Goal: Transaction & Acquisition: Purchase product/service

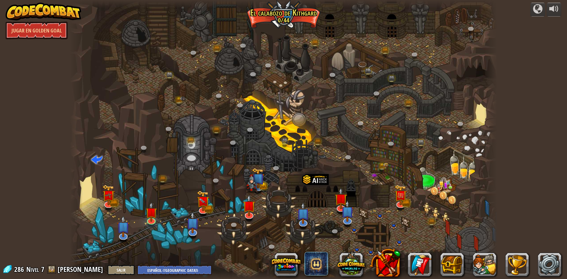
select select "es-419"
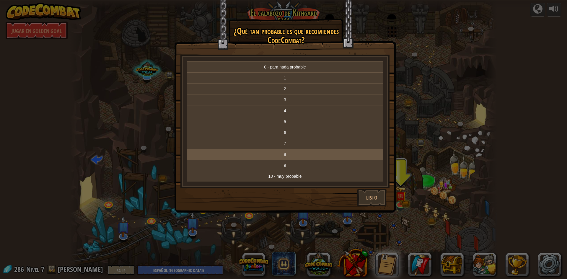
click at [286, 157] on p "8" at bounding box center [285, 155] width 191 height 6
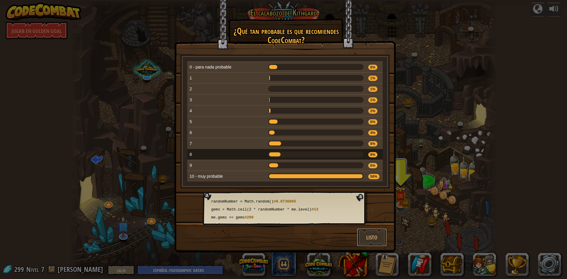
click at [366, 232] on button "Listo" at bounding box center [372, 238] width 30 height 18
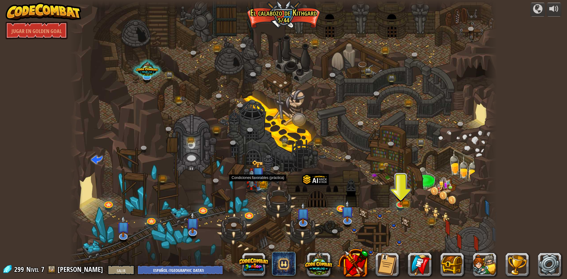
click at [260, 174] on img at bounding box center [258, 173] width 12 height 27
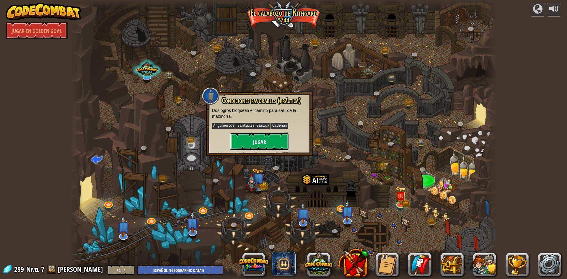
click at [260, 146] on button "Jugar" at bounding box center [259, 142] width 59 height 18
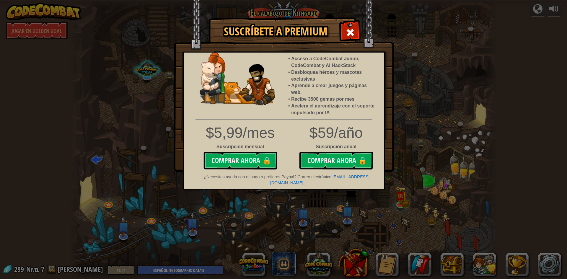
click at [350, 32] on span at bounding box center [350, 32] width 9 height 9
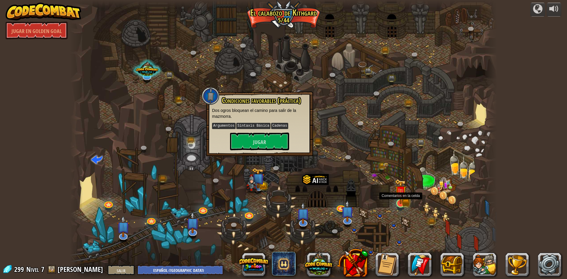
click at [395, 198] on img at bounding box center [401, 191] width 12 height 25
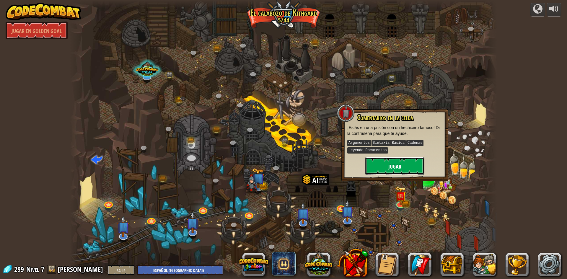
click at [403, 163] on button "Jugar" at bounding box center [394, 166] width 59 height 18
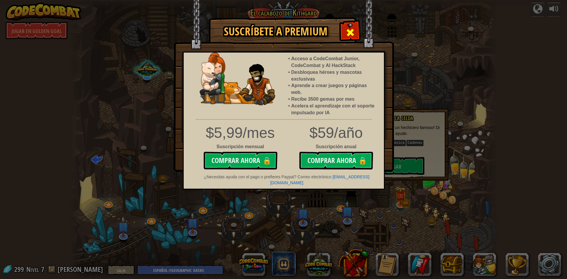
click at [353, 32] on span at bounding box center [350, 32] width 9 height 9
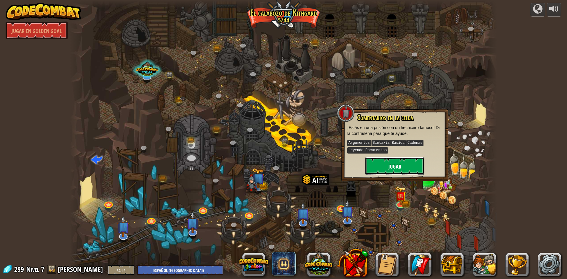
click at [389, 166] on font "Jugar" at bounding box center [395, 166] width 13 height 7
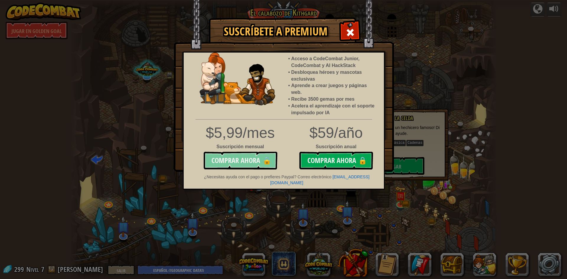
click at [234, 164] on button "Comprar ahora 🔒" at bounding box center [241, 161] width 74 height 18
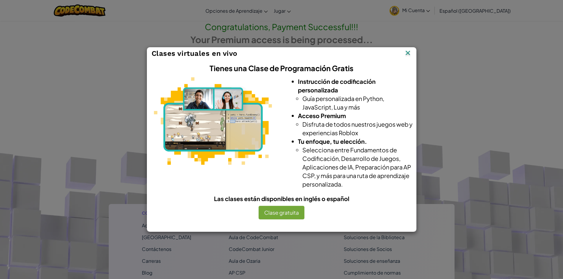
click at [407, 53] on img at bounding box center [408, 53] width 8 height 9
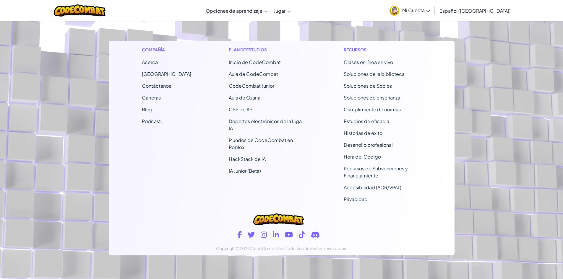
scroll to position [113, 0]
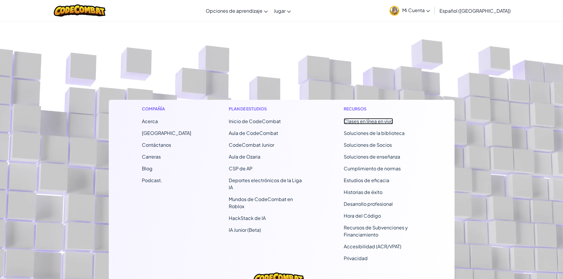
click at [362, 121] on font "Clases en línea en vivo" at bounding box center [368, 121] width 49 height 6
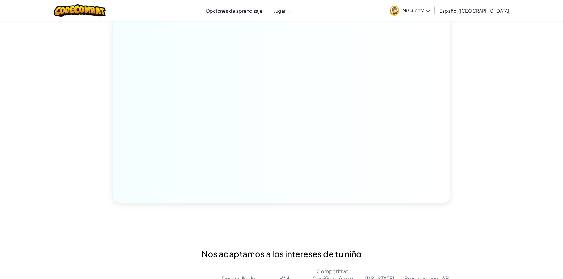
scroll to position [886, 0]
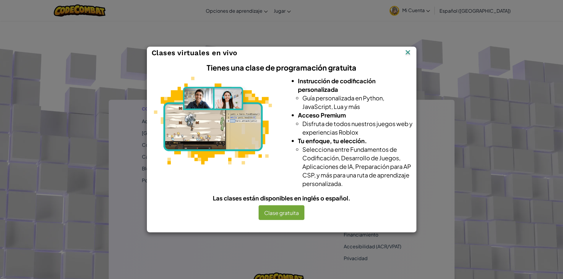
scroll to position [121, 0]
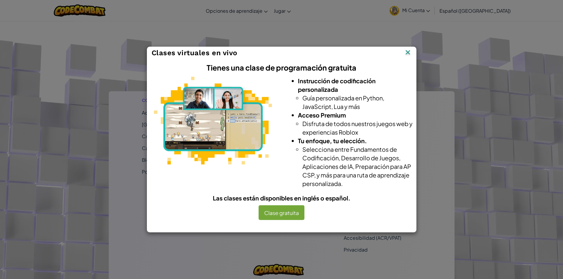
click at [407, 54] on img at bounding box center [408, 52] width 8 height 9
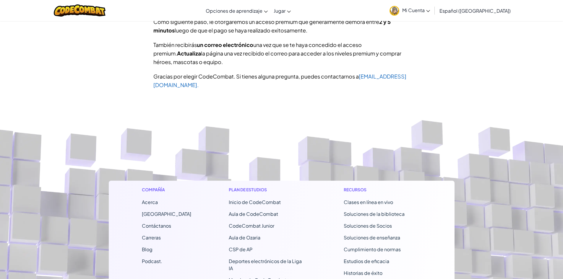
scroll to position [0, 0]
